Goal: Task Accomplishment & Management: Manage account settings

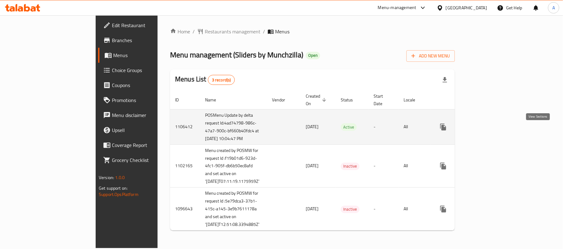
click at [492, 131] on icon "enhanced table" at bounding box center [487, 126] width 7 height 7
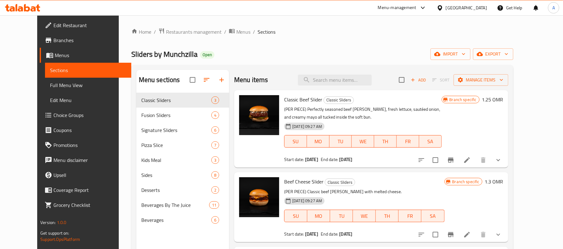
click at [62, 118] on span "Choice Groups" at bounding box center [89, 115] width 73 height 7
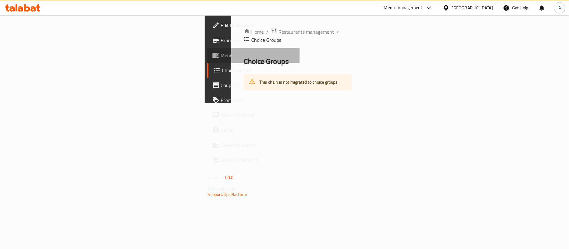
click at [221, 58] on span "Menus" at bounding box center [258, 55] width 74 height 7
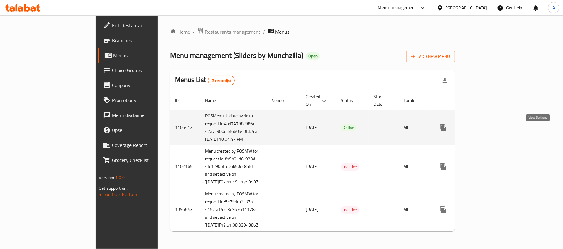
click at [496, 134] on link "enhanced table" at bounding box center [488, 127] width 15 height 15
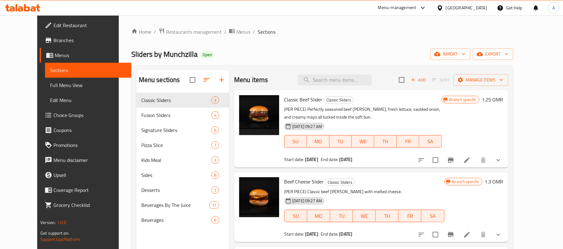
click at [53, 114] on span "Choice Groups" at bounding box center [89, 115] width 73 height 7
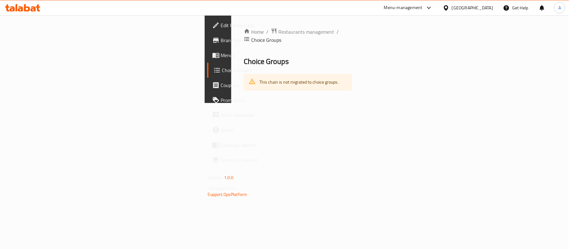
click at [231, 83] on div "Home / Restaurants management / Choice Groups Choice Groups This chain is not m…" at bounding box center [297, 59] width 133 height 88
click at [486, 11] on div "[GEOGRAPHIC_DATA]" at bounding box center [472, 7] width 41 height 7
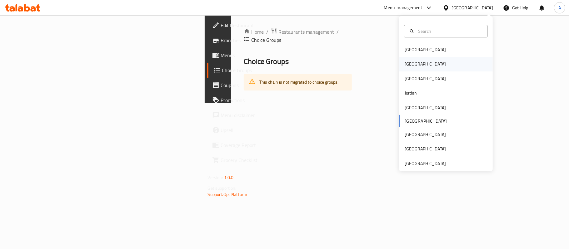
click at [406, 64] on div "[GEOGRAPHIC_DATA]" at bounding box center [425, 64] width 41 height 7
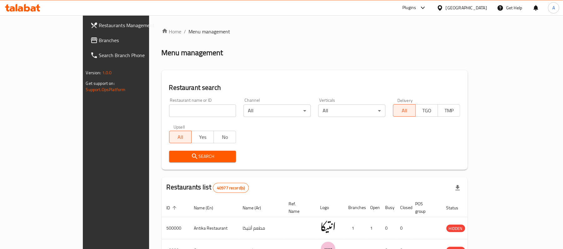
click at [99, 41] on span "Branches" at bounding box center [135, 40] width 73 height 7
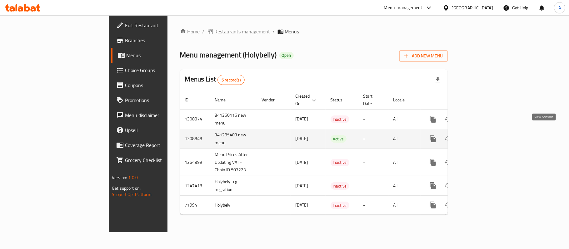
click at [482, 135] on icon "enhanced table" at bounding box center [477, 138] width 7 height 7
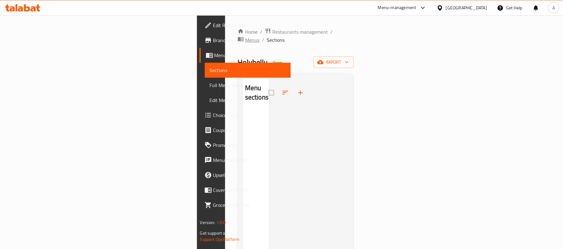
click at [238, 37] on icon "breadcrumb" at bounding box center [241, 39] width 6 height 4
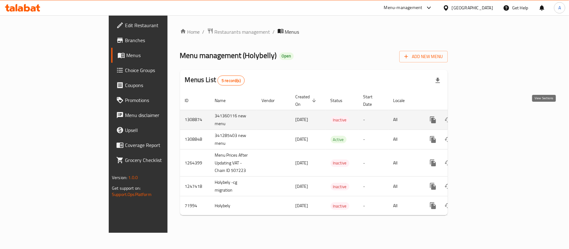
click at [482, 116] on icon "enhanced table" at bounding box center [477, 119] width 7 height 7
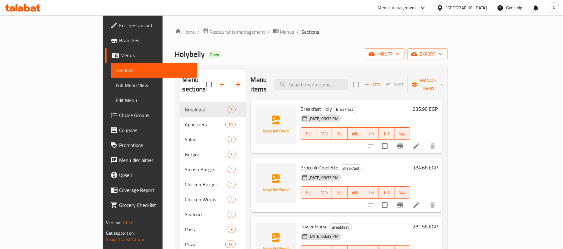
click at [272, 31] on icon "breadcrumb" at bounding box center [275, 31] width 6 height 4
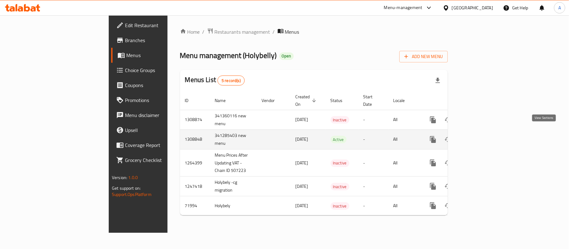
click at [482, 136] on icon "enhanced table" at bounding box center [477, 139] width 7 height 7
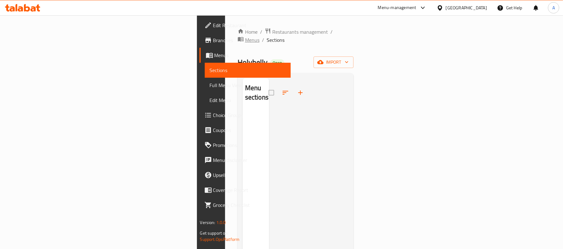
click at [245, 36] on span "Menus" at bounding box center [252, 39] width 14 height 7
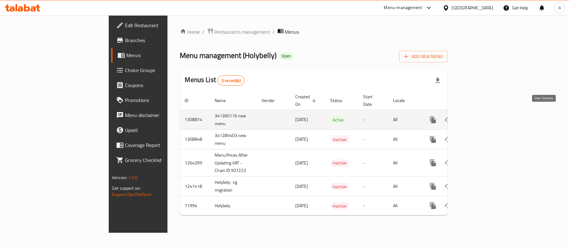
click at [486, 119] on link "enhanced table" at bounding box center [478, 119] width 15 height 15
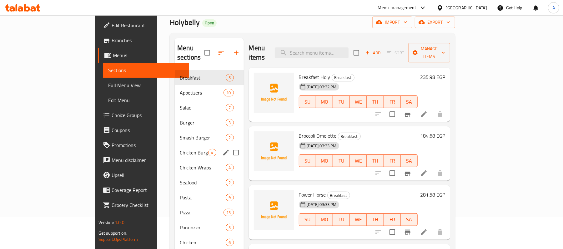
scroll to position [42, 0]
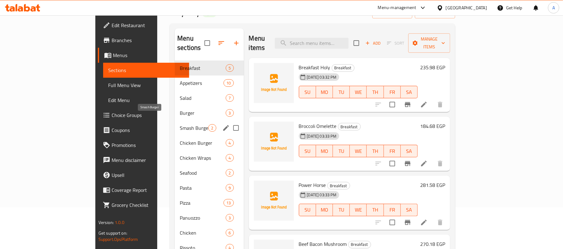
click at [180, 124] on span "Smash Burger" at bounding box center [194, 127] width 28 height 7
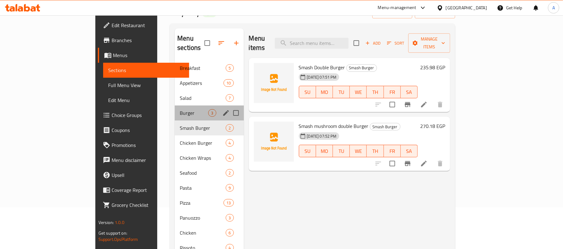
click at [175, 106] on div "Burger 3" at bounding box center [209, 113] width 69 height 15
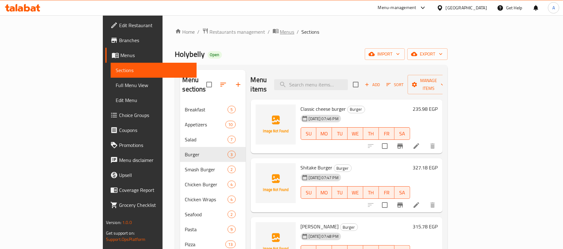
click at [280, 33] on span "Menus" at bounding box center [287, 31] width 14 height 7
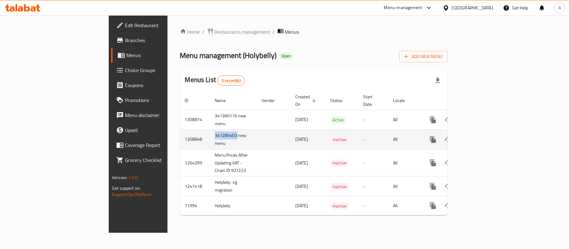
drag, startPoint x: 140, startPoint y: 130, endPoint x: 163, endPoint y: 131, distance: 22.8
click at [210, 131] on td "341285403 new menu" at bounding box center [233, 140] width 47 height 20
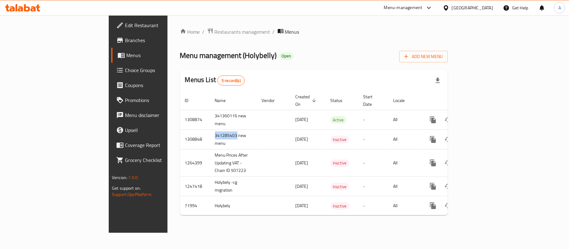
copy td "341285403"
click at [448, 73] on div "Menus List 5 record(s)" at bounding box center [314, 80] width 268 height 21
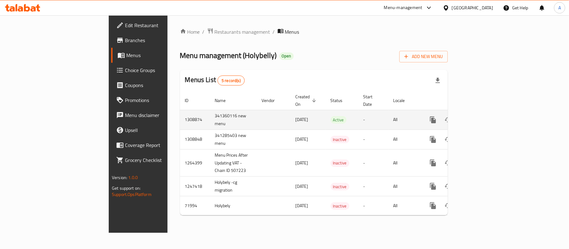
click at [210, 112] on td "341360116 new menu" at bounding box center [233, 120] width 47 height 20
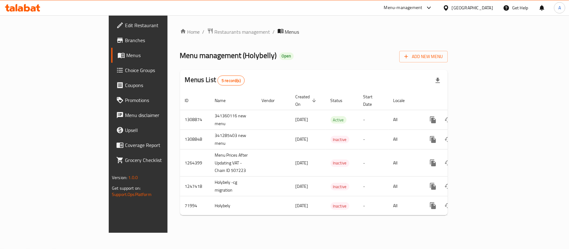
click at [460, 232] on div "Home / Restaurants management / Menus Menu management ( Holybelly ) Open Add Ne…" at bounding box center [313, 124] width 293 height 218
click at [482, 9] on div "[GEOGRAPHIC_DATA]" at bounding box center [472, 7] width 41 height 7
